Goal: Register for event/course

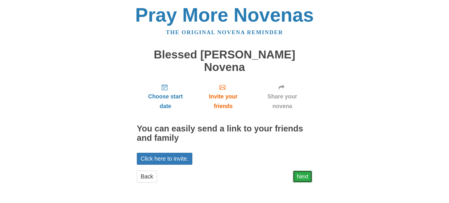
click at [300, 171] on link "Next" at bounding box center [302, 177] width 19 height 12
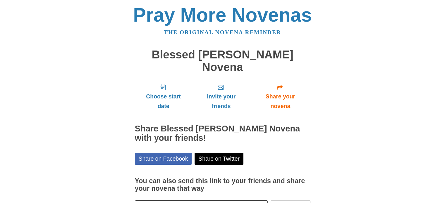
click at [304, 134] on div "Choose start date Invite your friends Share your novena Share Blessed Carlo Acu…" at bounding box center [223, 157] width 176 height 157
drag, startPoint x: 304, startPoint y: 134, endPoint x: 214, endPoint y: 87, distance: 101.3
click at [303, 134] on div "Choose start date Invite your friends Share your novena Share Blessed Carlo Acu…" at bounding box center [223, 157] width 176 height 157
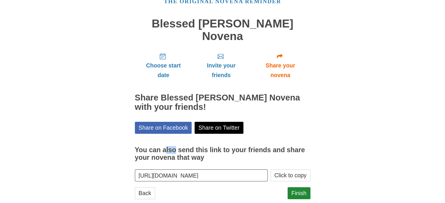
scroll to position [31, 0]
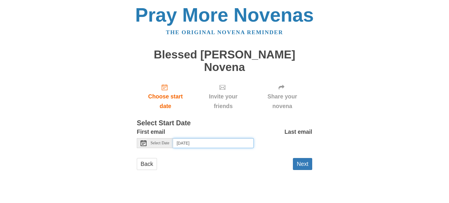
click at [182, 138] on input "Tuesday, September 23rd, 2025" at bounding box center [213, 143] width 81 height 10
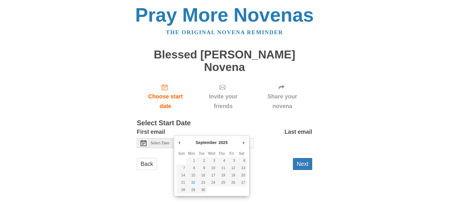
click at [126, 167] on div "Pray More Novenas The original novena reminder Blessed Carlo Acutis Novena Choo…" at bounding box center [225, 93] width 342 height 187
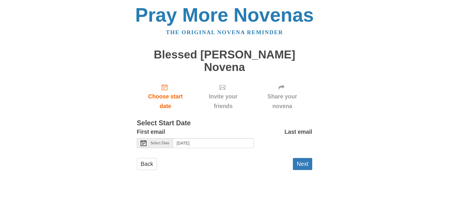
click at [156, 138] on div "Select Date" at bounding box center [155, 143] width 36 height 10
click at [144, 140] on use at bounding box center [144, 143] width 6 height 6
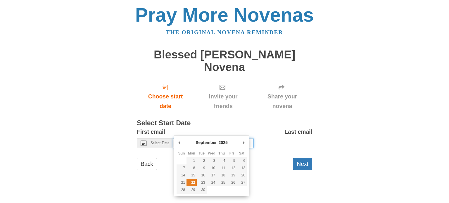
type input "Monday, September 22nd"
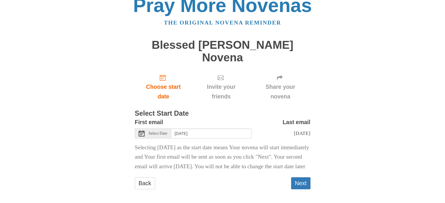
scroll to position [15, 0]
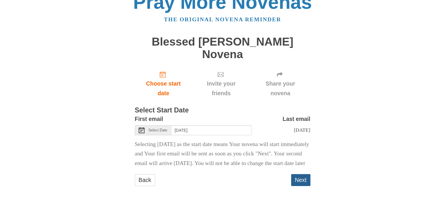
click at [299, 180] on button "Next" at bounding box center [300, 180] width 19 height 12
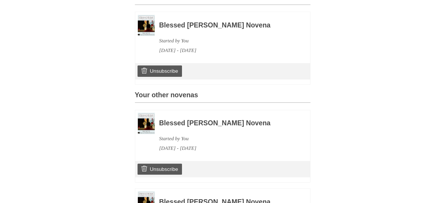
scroll to position [76, 0]
